Goal: Task Accomplishment & Management: Complete application form

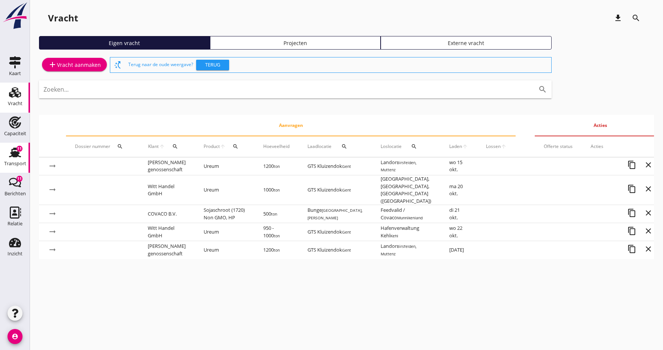
click at [12, 158] on icon "Transport" at bounding box center [15, 152] width 12 height 12
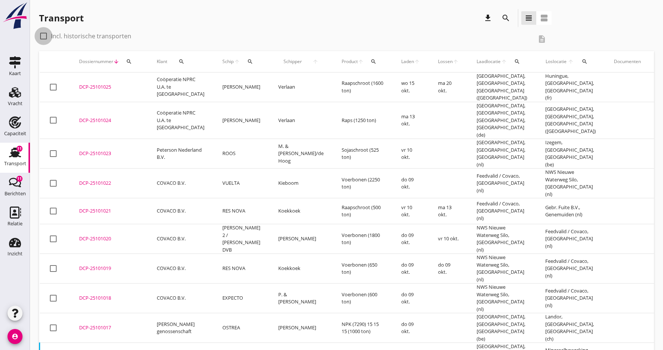
click at [45, 36] on div at bounding box center [43, 36] width 13 height 13
checkbox input "true"
click at [247, 62] on icon "search" at bounding box center [250, 62] width 6 height 6
click at [264, 85] on input "Zoek op (scheeps)naam" at bounding box center [272, 83] width 78 height 12
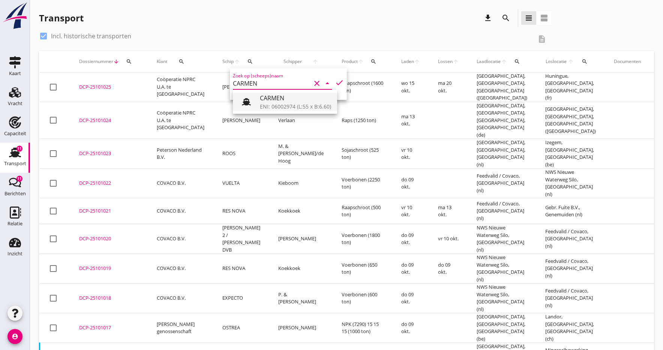
click at [280, 101] on div "CARMEN" at bounding box center [295, 97] width 71 height 9
click at [335, 84] on icon "check" at bounding box center [339, 82] width 9 height 9
type input "CARMEN"
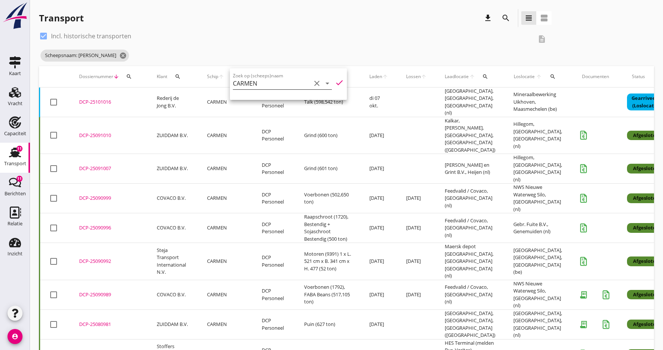
click at [315, 84] on icon "clear" at bounding box center [316, 83] width 9 height 9
click at [119, 54] on icon "cancel" at bounding box center [123, 56] width 8 height 8
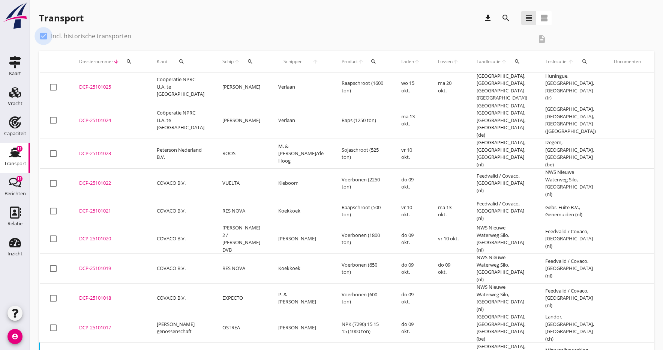
click at [44, 33] on div at bounding box center [43, 36] width 13 height 13
checkbox input "false"
click at [17, 100] on div "Vracht" at bounding box center [15, 103] width 15 height 11
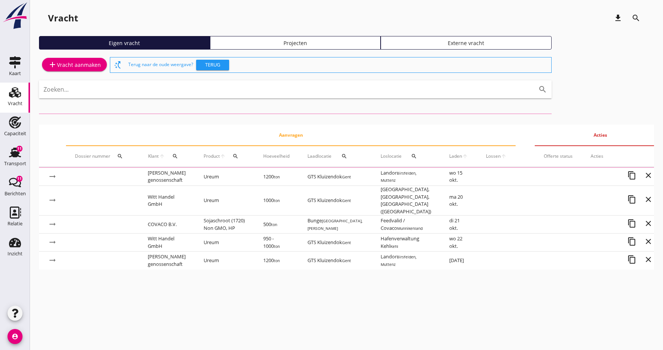
click at [64, 62] on div "add Vracht aanmaken" at bounding box center [74, 64] width 53 height 9
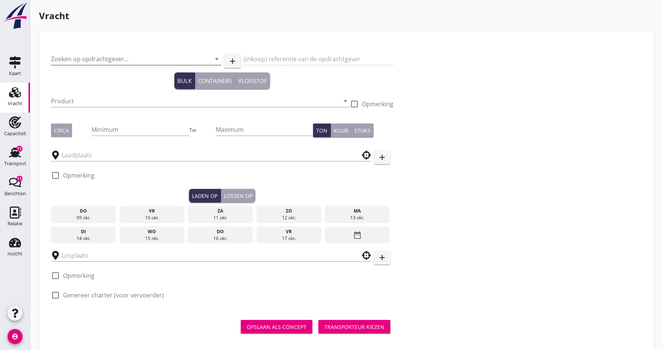
click at [83, 55] on input "Zoeken op opdrachtgever..." at bounding box center [125, 59] width 149 height 12
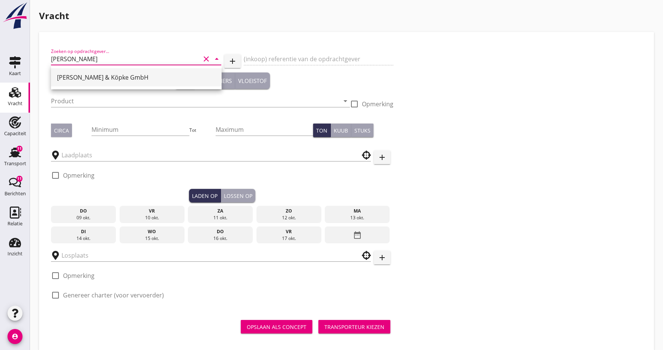
click at [90, 77] on div "[PERSON_NAME] & Köpke GmbH" at bounding box center [136, 77] width 159 height 9
type input "[PERSON_NAME] & Köpke GmbH"
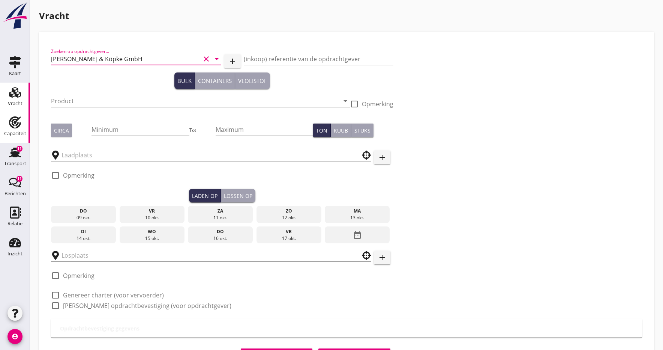
drag, startPoint x: 71, startPoint y: 101, endPoint x: 0, endPoint y: 126, distance: 75.0
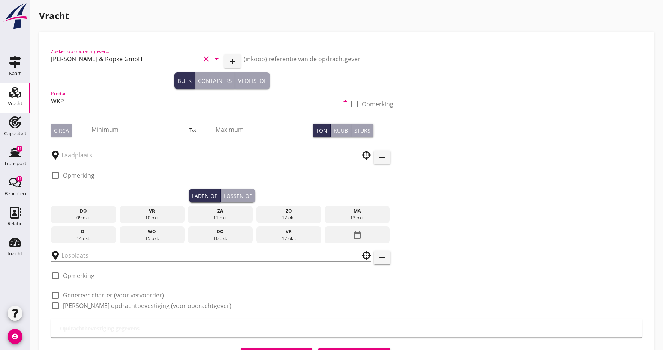
type input "WKP"
drag, startPoint x: 62, startPoint y: 134, endPoint x: 104, endPoint y: 129, distance: 42.4
click at [62, 134] on button "Circa" at bounding box center [61, 130] width 21 height 14
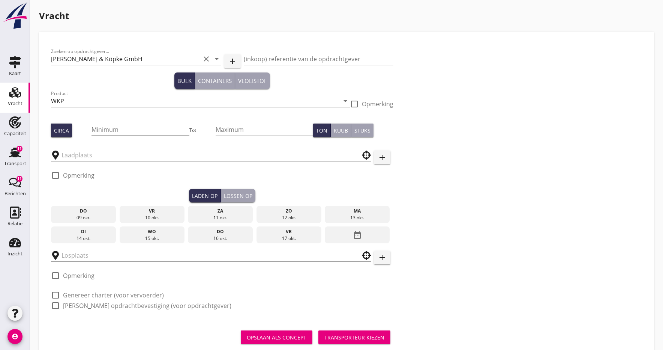
click at [137, 128] on input "Minimum" at bounding box center [141, 129] width 98 height 12
type input "550"
click at [503, 138] on div "Zoeken op opdrachtgever... [PERSON_NAME] & Köpke GmbH clear arrow_drop_down add…" at bounding box center [346, 181] width 597 height 275
click at [104, 152] on input "text" at bounding box center [206, 155] width 288 height 12
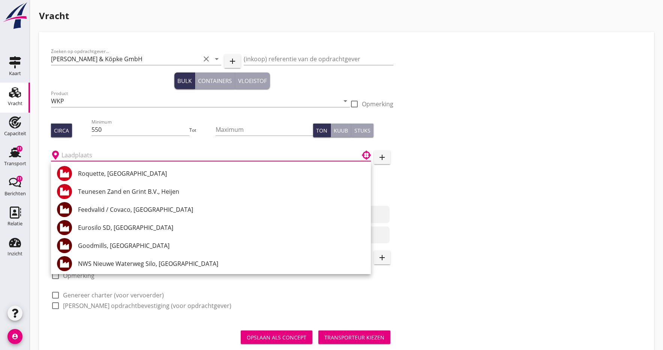
click at [355, 103] on div at bounding box center [354, 104] width 13 height 13
checkbox input "true"
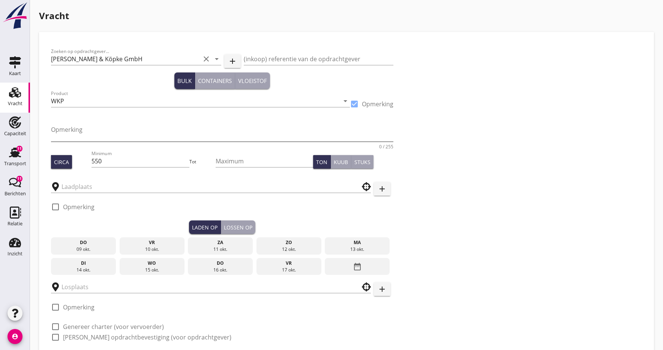
click at [77, 130] on textarea "Opmerking" at bounding box center [222, 132] width 342 height 18
type textarea "e"
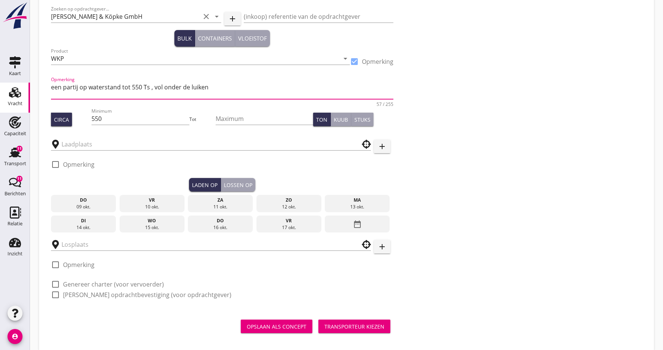
scroll to position [44, 0]
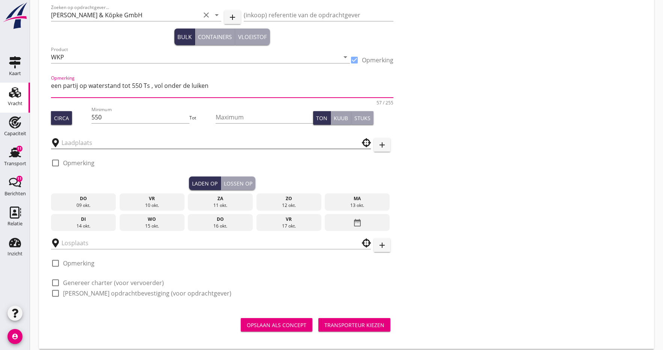
type textarea "een partij op waterstand tot 550 Ts , vol onder de luiken"
click at [96, 144] on input "text" at bounding box center [206, 143] width 288 height 12
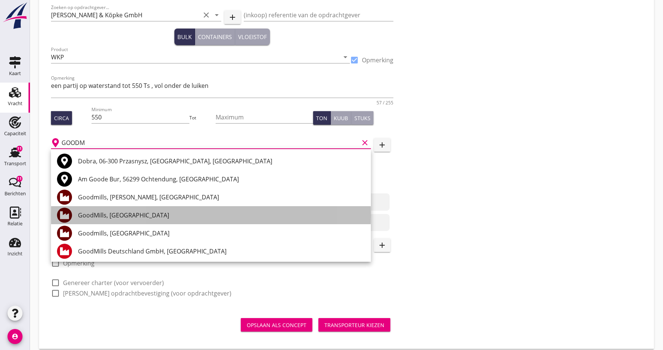
click at [81, 215] on div "GoodMills, [GEOGRAPHIC_DATA]" at bounding box center [221, 214] width 287 height 9
type input "GoodMills, [GEOGRAPHIC_DATA]"
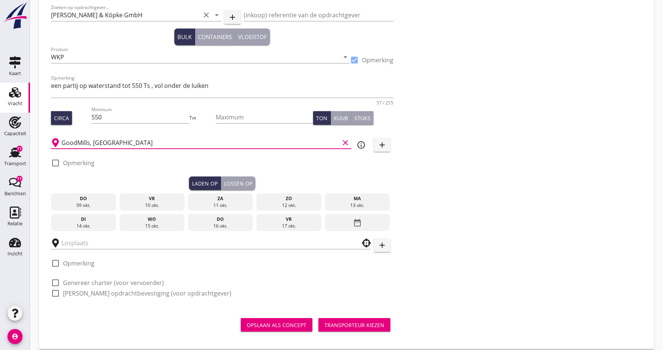
click at [99, 221] on div "di" at bounding box center [84, 219] width 62 height 7
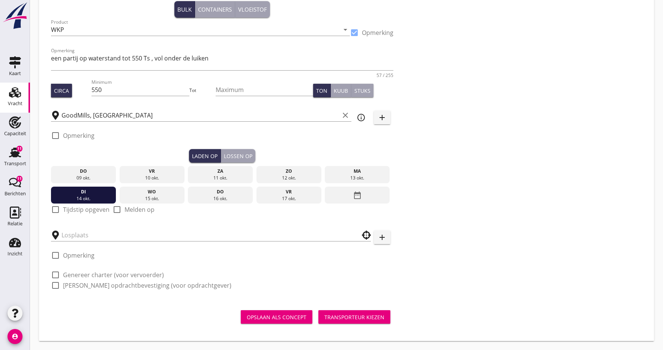
scroll to position [71, 0]
click at [241, 154] on div "Lossen op" at bounding box center [238, 156] width 29 height 8
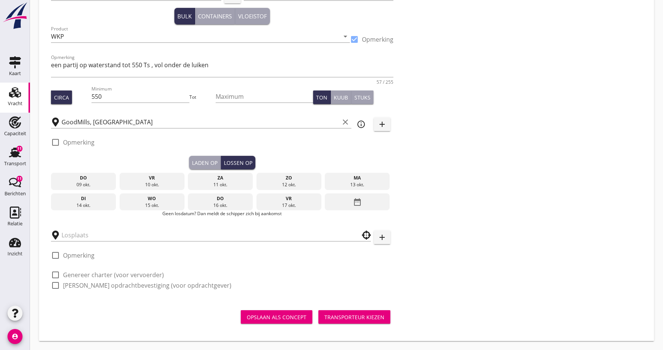
scroll to position [65, 0]
click at [110, 240] on input "text" at bounding box center [206, 235] width 288 height 12
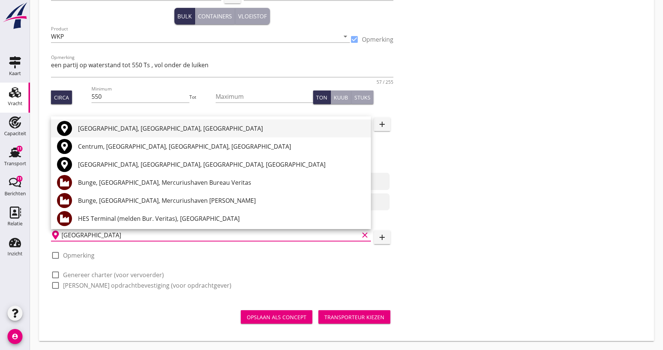
click at [92, 129] on div "[GEOGRAPHIC_DATA], [GEOGRAPHIC_DATA], [GEOGRAPHIC_DATA]" at bounding box center [221, 128] width 287 height 9
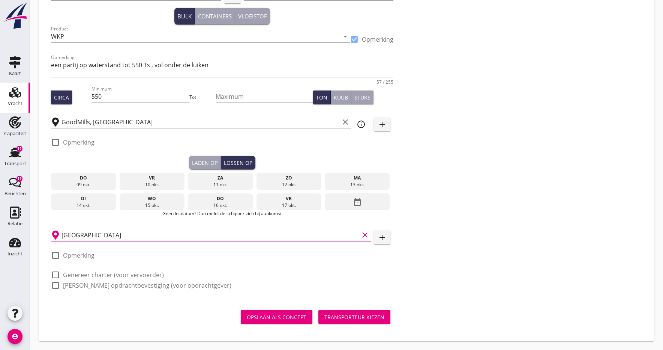
type input "[GEOGRAPHIC_DATA], [GEOGRAPHIC_DATA], [GEOGRAPHIC_DATA]"
click at [336, 318] on div "Transporteur kiezen" at bounding box center [354, 317] width 60 height 8
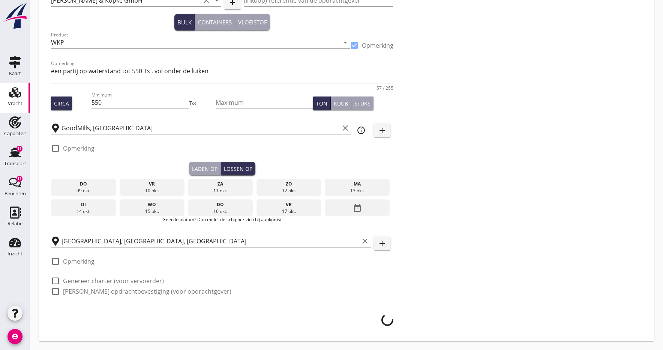
scroll to position [59, 0]
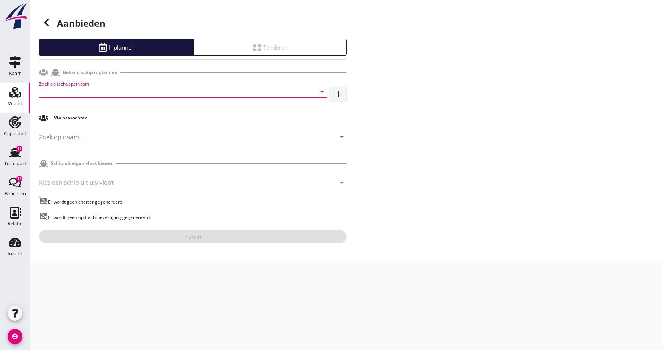
click at [57, 93] on input "Zoek op (scheeps)naam" at bounding box center [172, 92] width 267 height 12
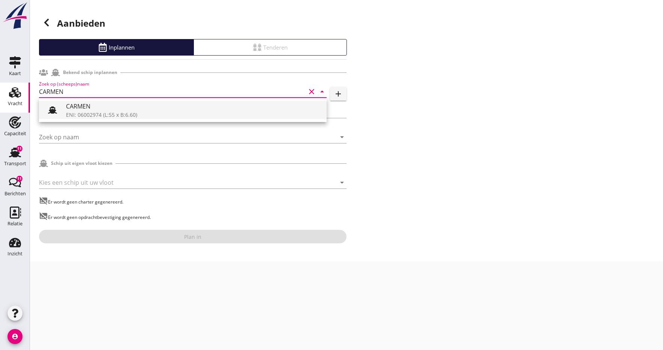
click at [92, 112] on div "ENI: 06002974 (L:55 x B:6.60)" at bounding box center [193, 115] width 255 height 8
type input "CARMEN"
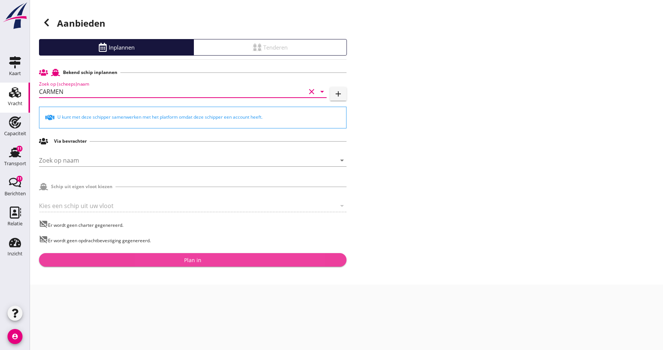
click at [197, 260] on div "Plan in" at bounding box center [192, 260] width 17 height 8
